Goal: Information Seeking & Learning: Learn about a topic

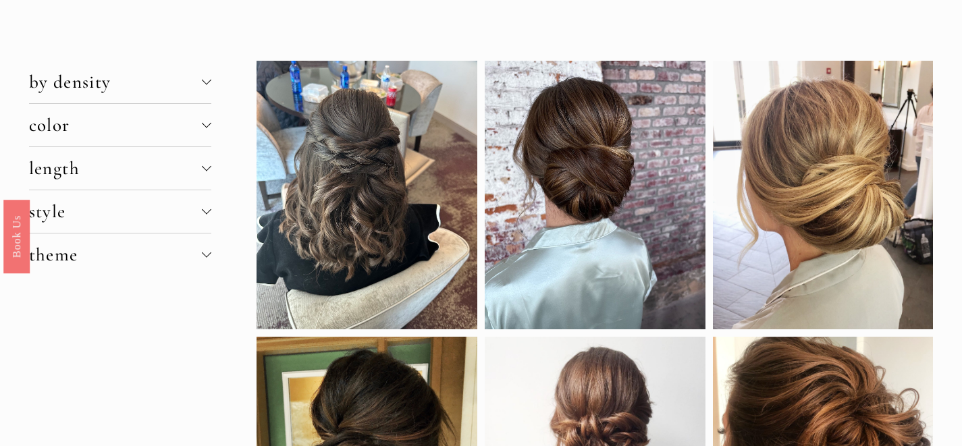
scroll to position [9, 0]
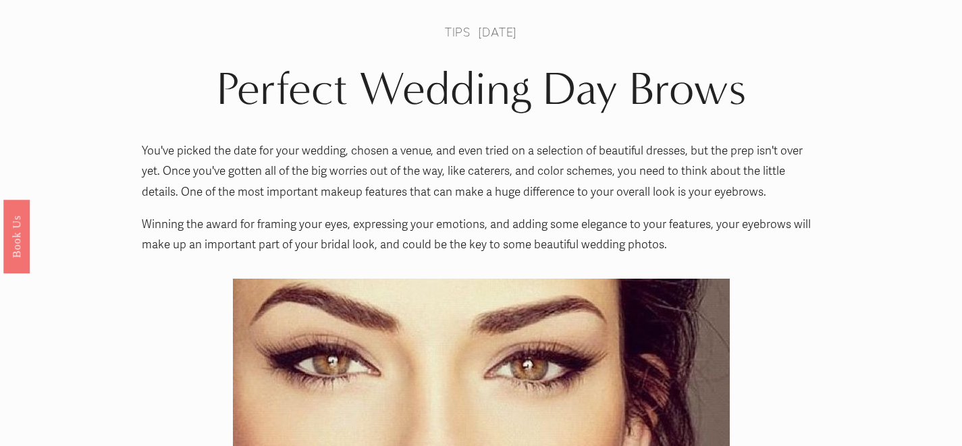
scroll to position [62, 0]
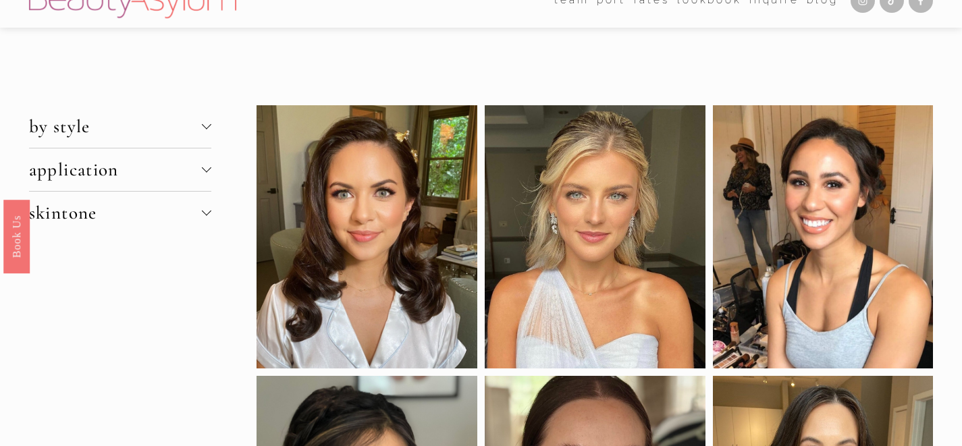
scroll to position [18, 0]
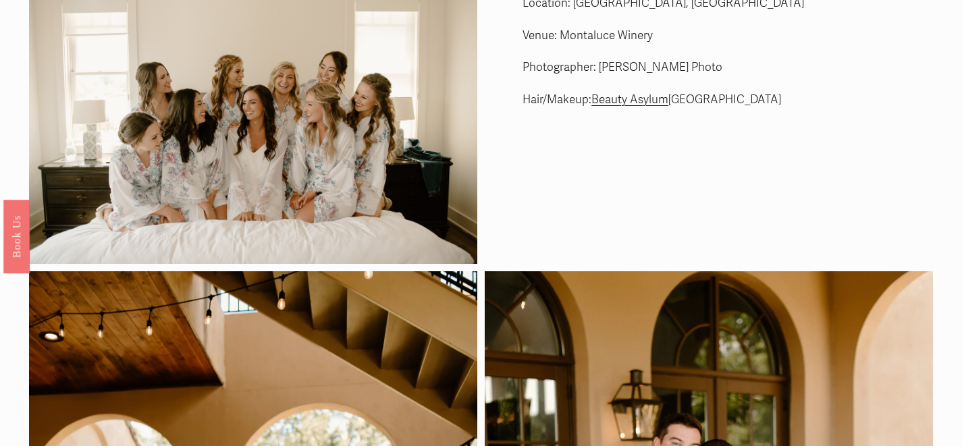
scroll to position [59, 0]
